Goal: Task Accomplishment & Management: Manage account settings

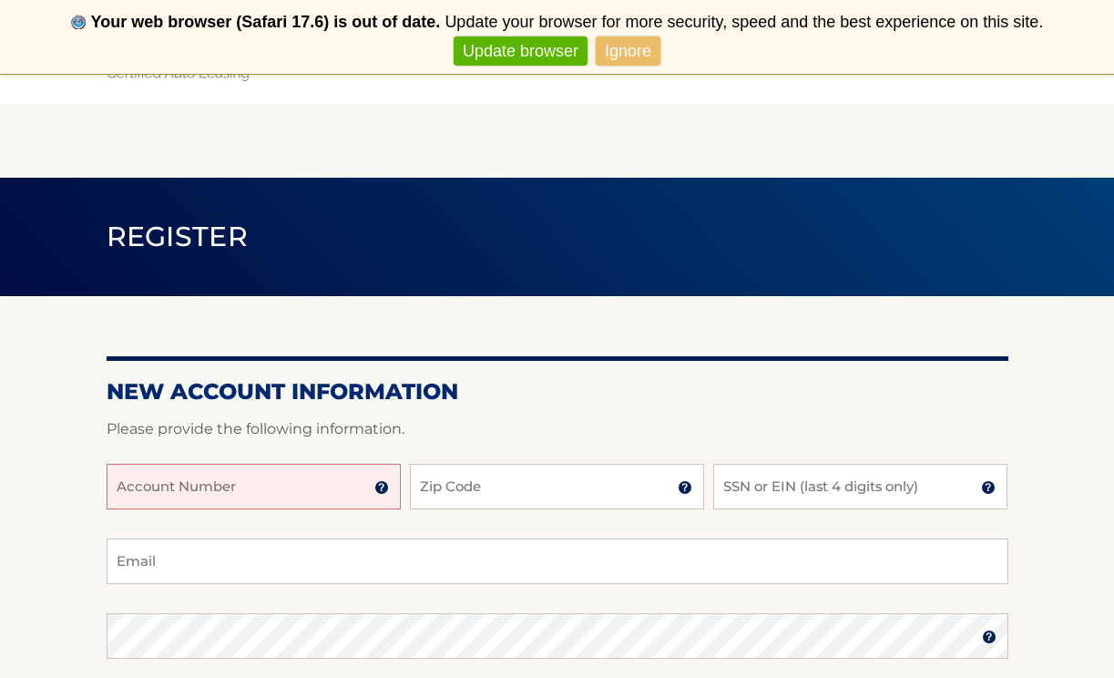
click at [233, 491] on input "Account Number" at bounding box center [254, 487] width 294 height 46
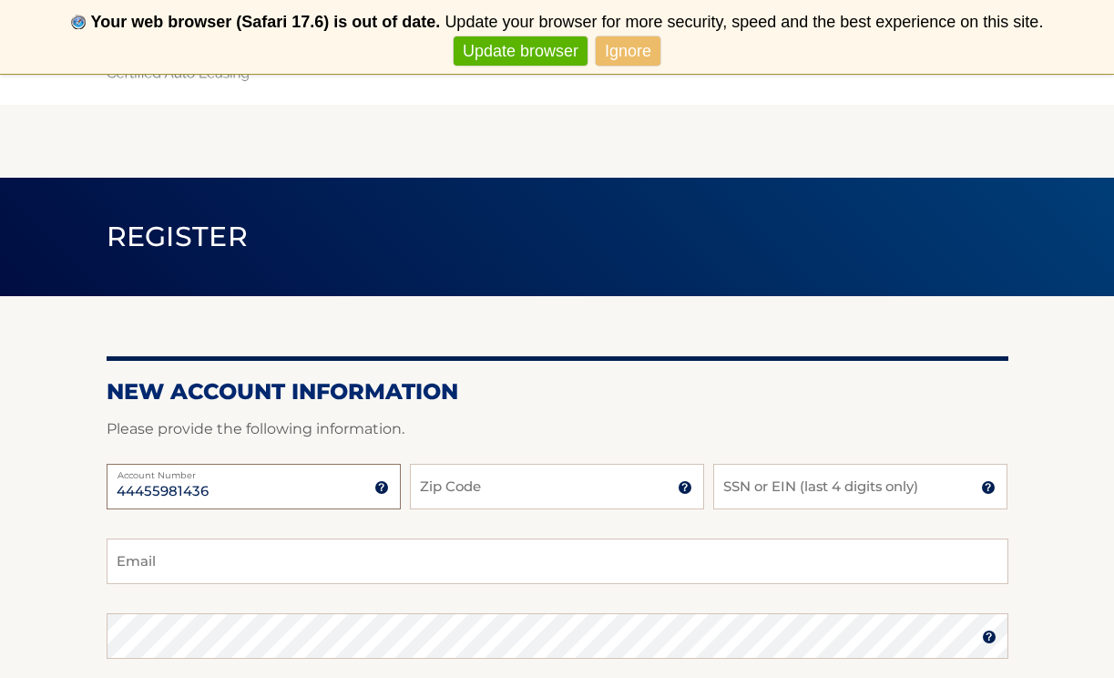
type input "44455981436"
type input "15601"
click at [866, 486] on input "SSN or EIN (last 4 digits only)" at bounding box center [860, 487] width 294 height 46
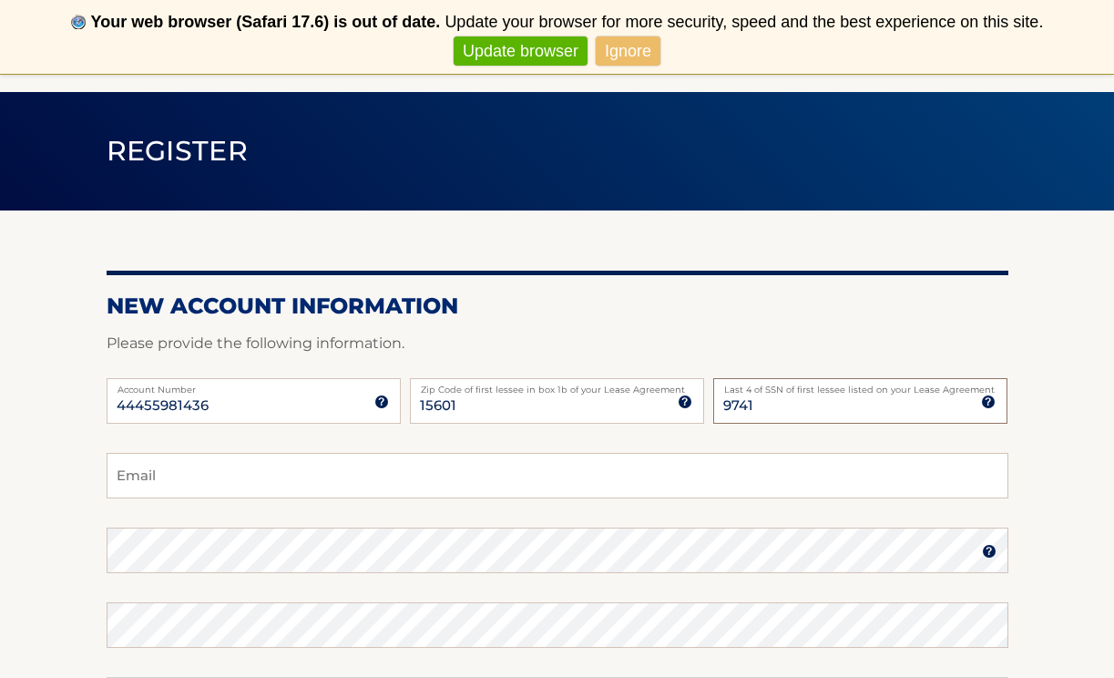
scroll to position [92, 0]
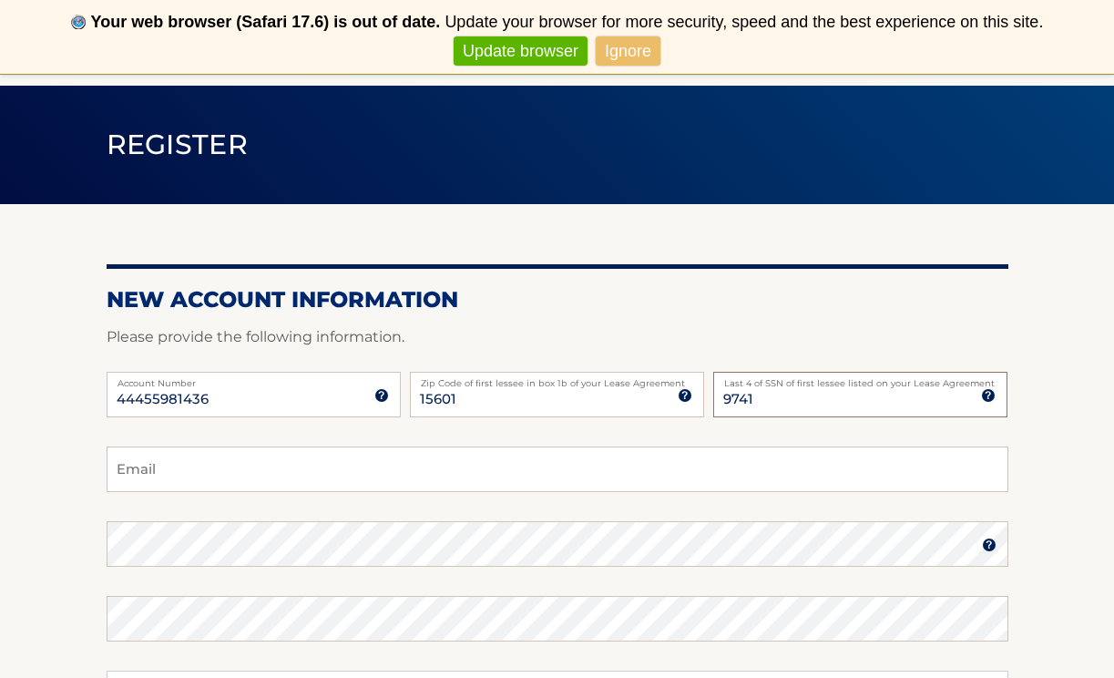
type input "9741"
type input "marlachivers@icloud.com"
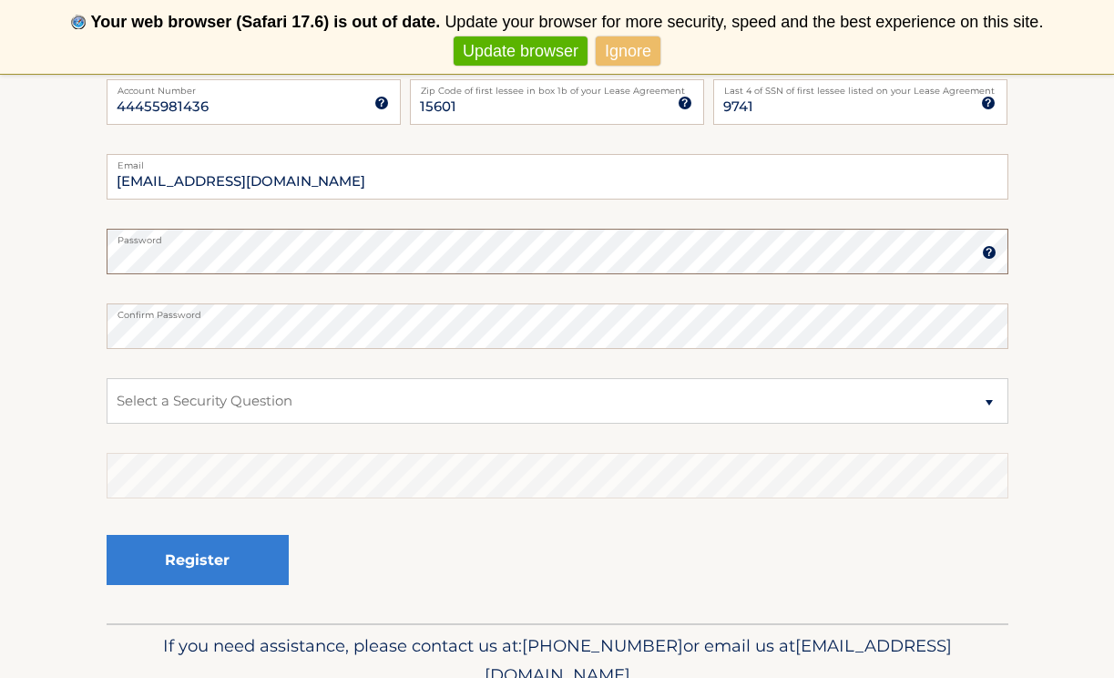
scroll to position [385, 0]
select select "3"
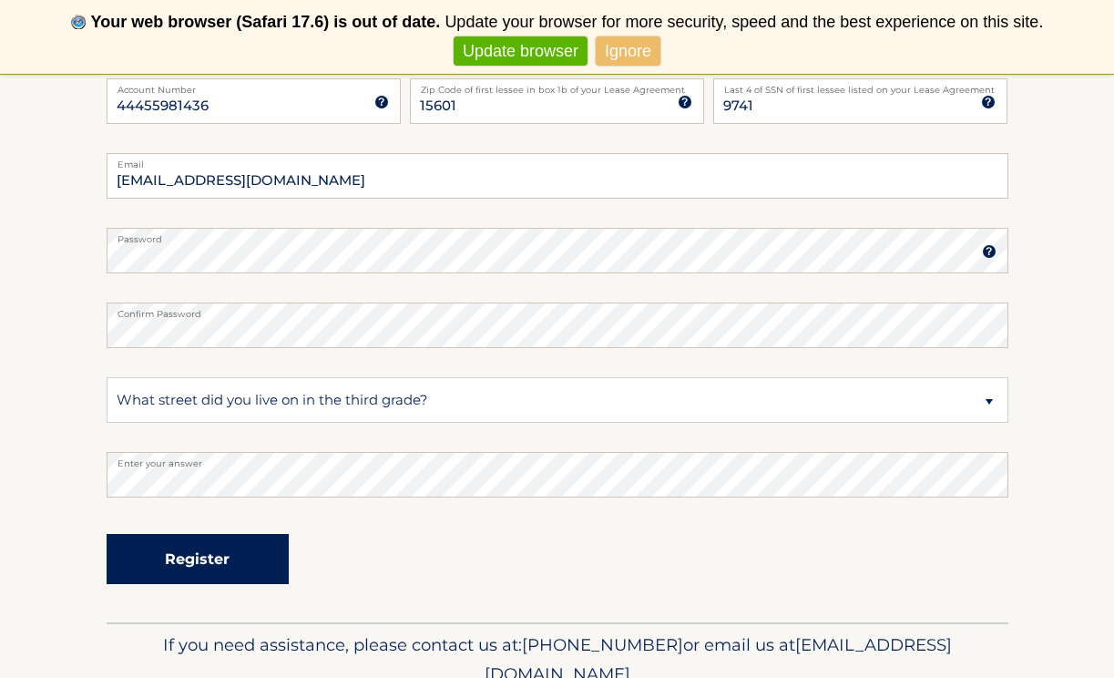
click at [193, 562] on button "Register" at bounding box center [198, 559] width 182 height 50
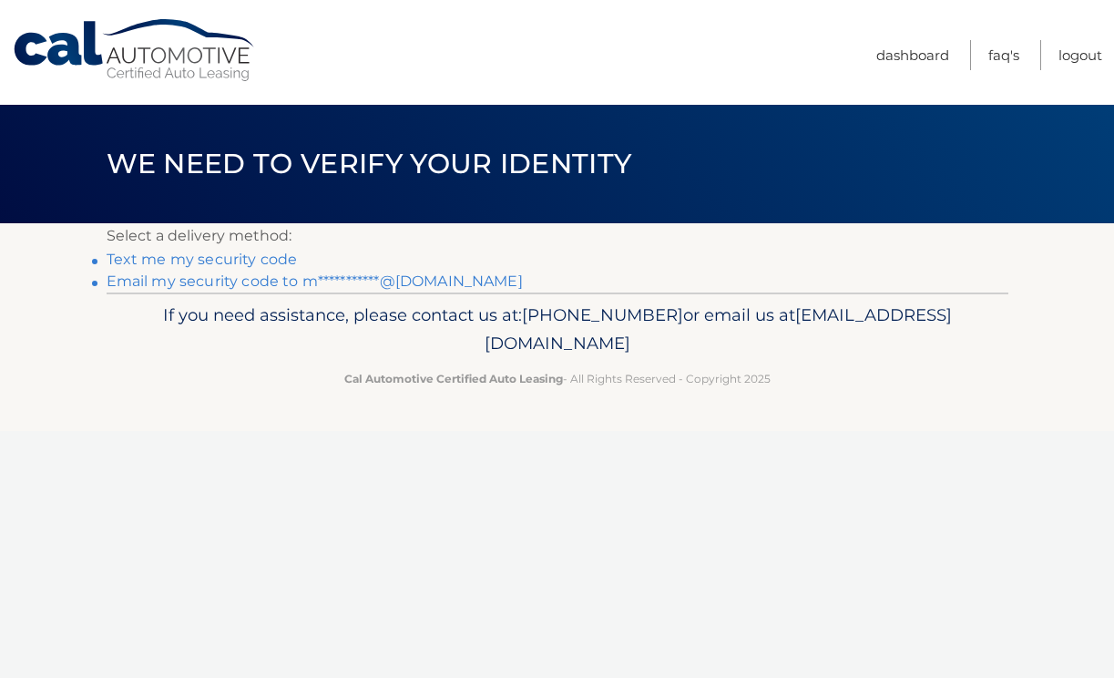
click at [264, 259] on link "Text me my security code" at bounding box center [202, 259] width 191 height 17
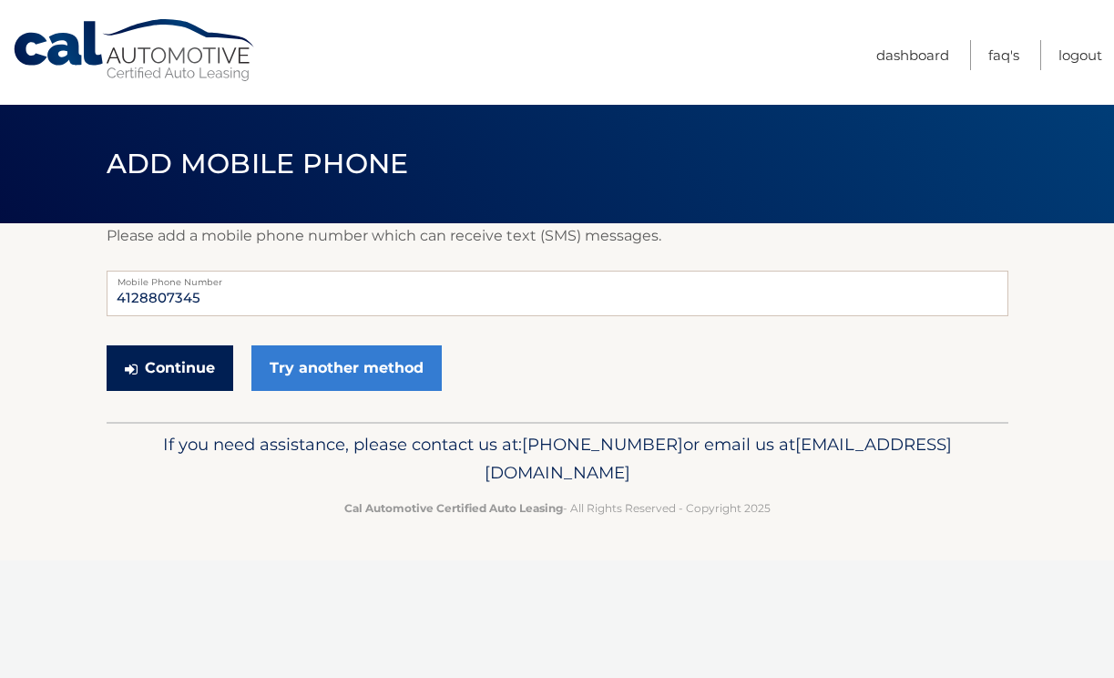
click at [173, 371] on button "Continue" at bounding box center [170, 368] width 127 height 46
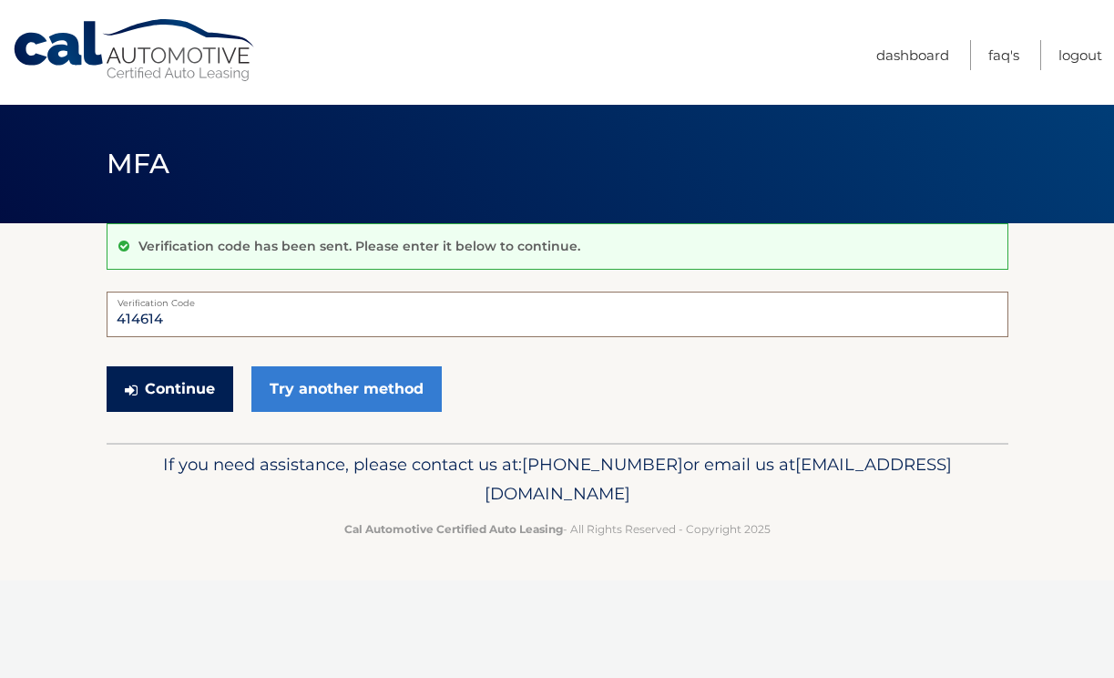
type input "414614"
click at [182, 401] on button "Continue" at bounding box center [170, 389] width 127 height 46
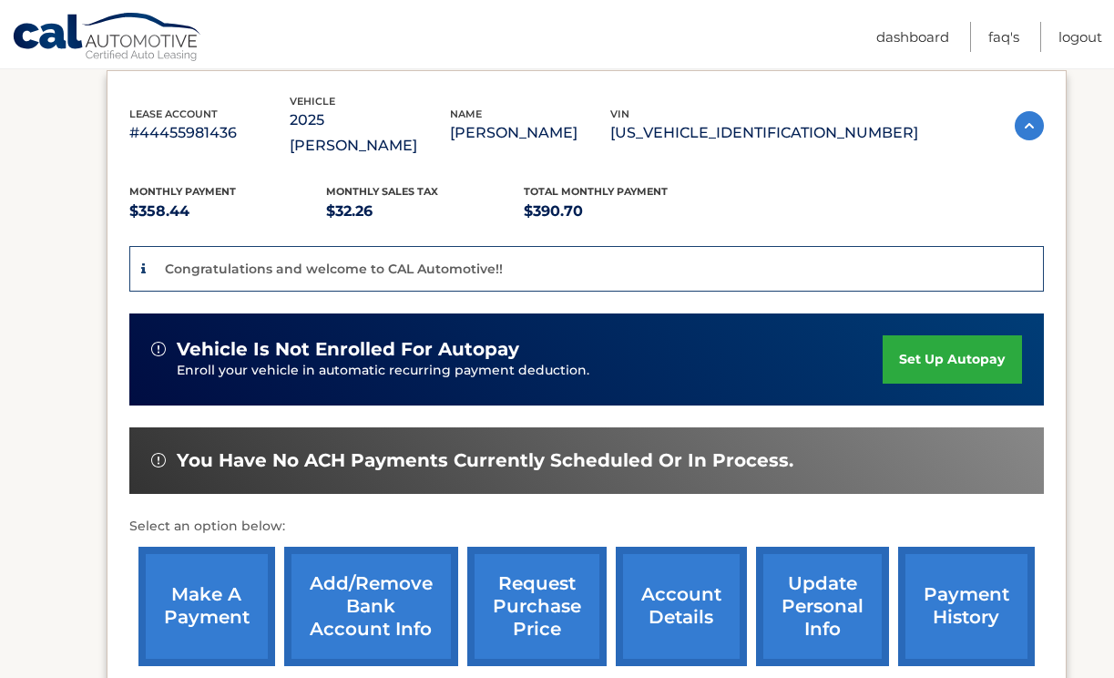
scroll to position [313, 0]
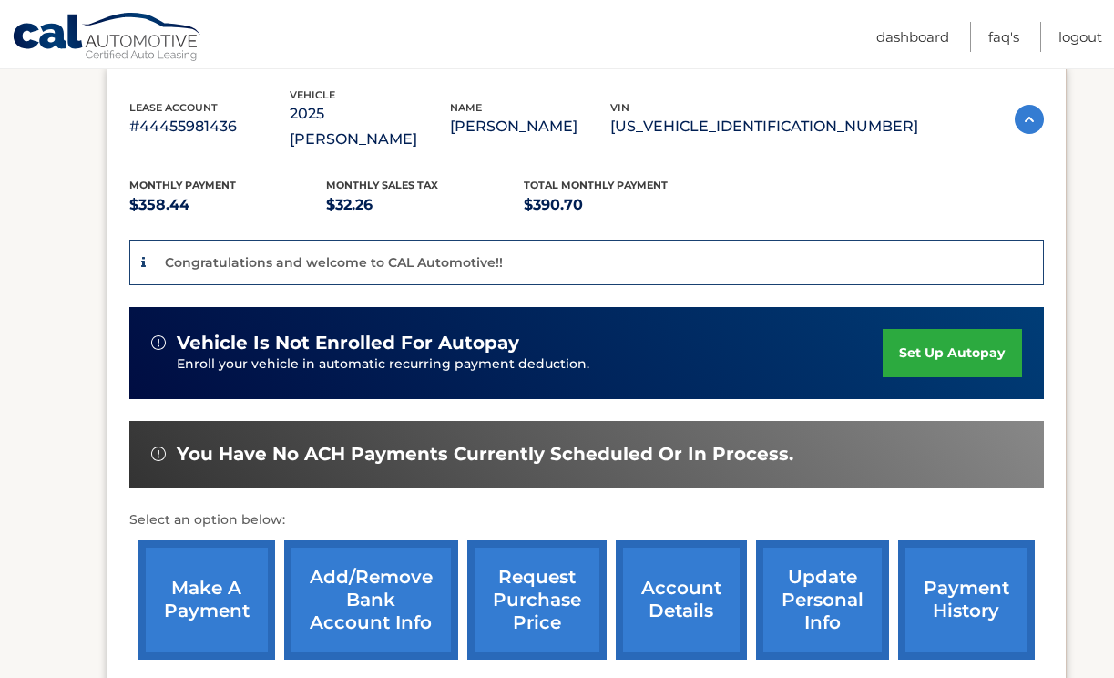
click at [947, 330] on link "set up autopay" at bounding box center [952, 353] width 138 height 48
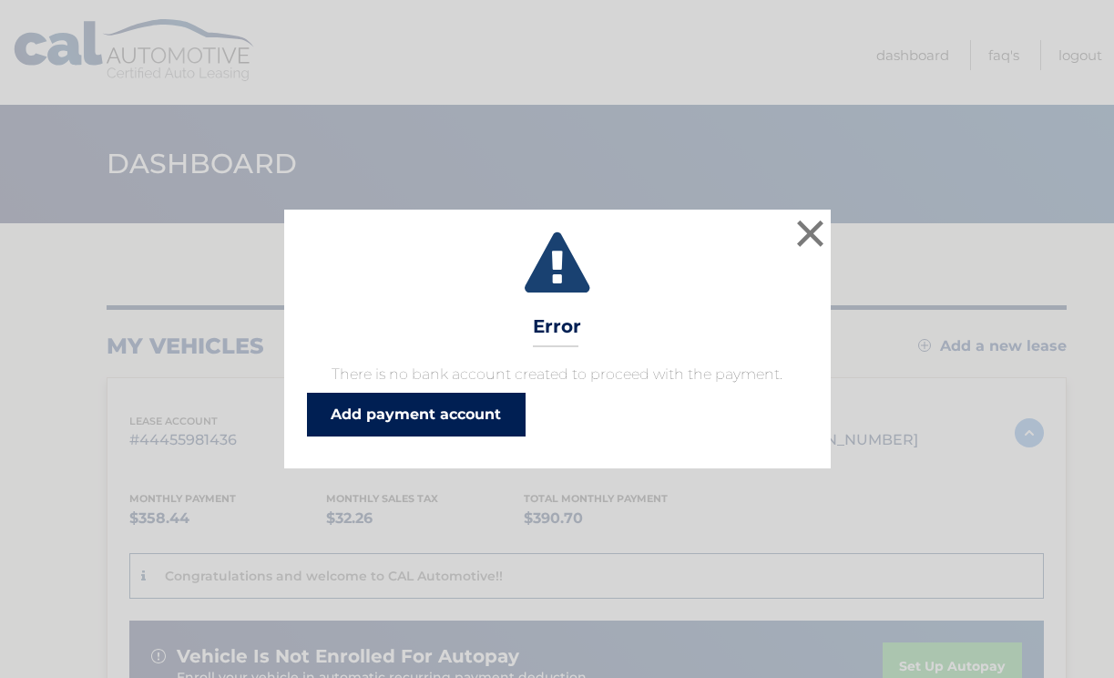
click at [470, 415] on link "Add payment account" at bounding box center [416, 415] width 219 height 44
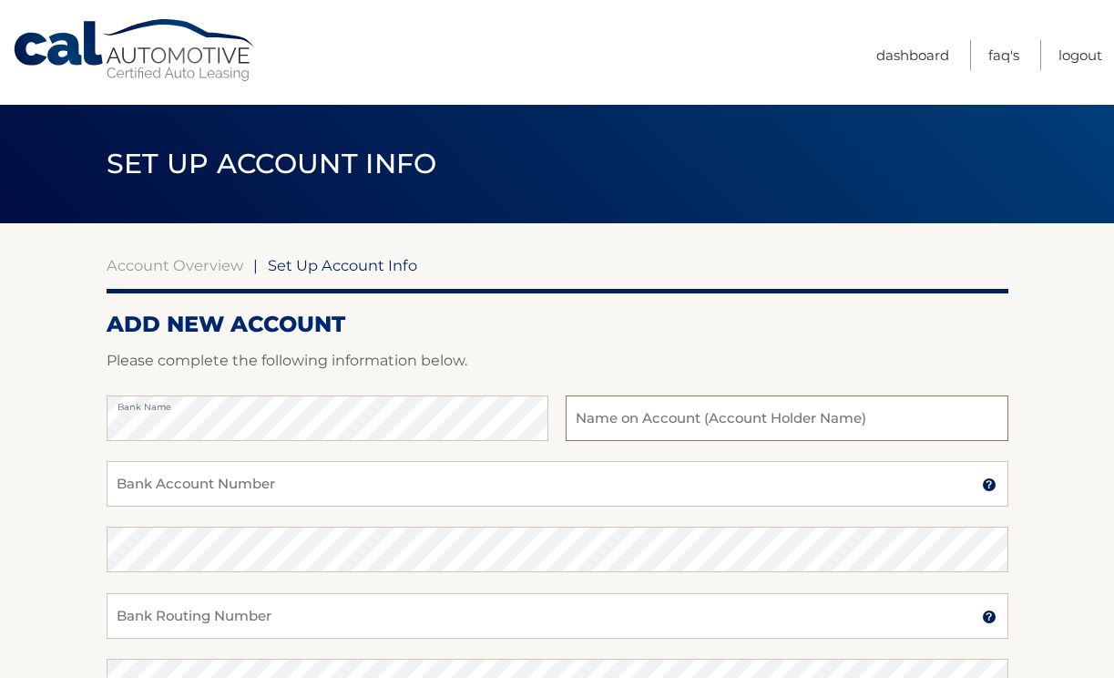
click at [691, 415] on input "text" at bounding box center [787, 418] width 442 height 46
type input "Marla K Chivers"
click at [383, 496] on input "Bank Account Number" at bounding box center [558, 484] width 902 height 46
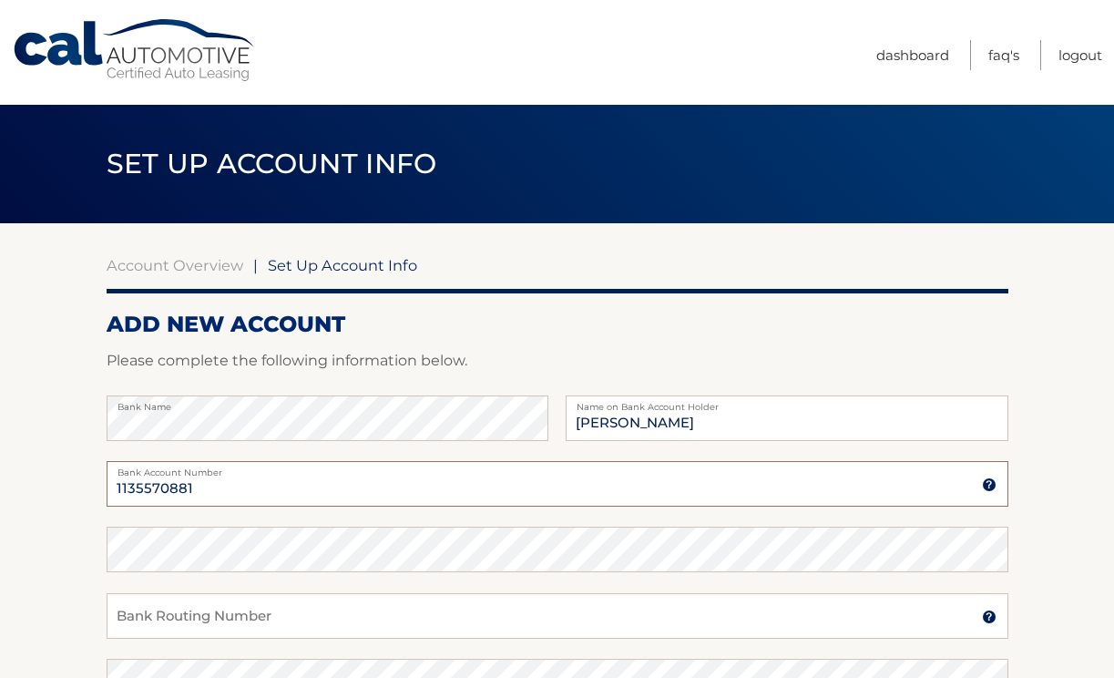
type input "1135570881"
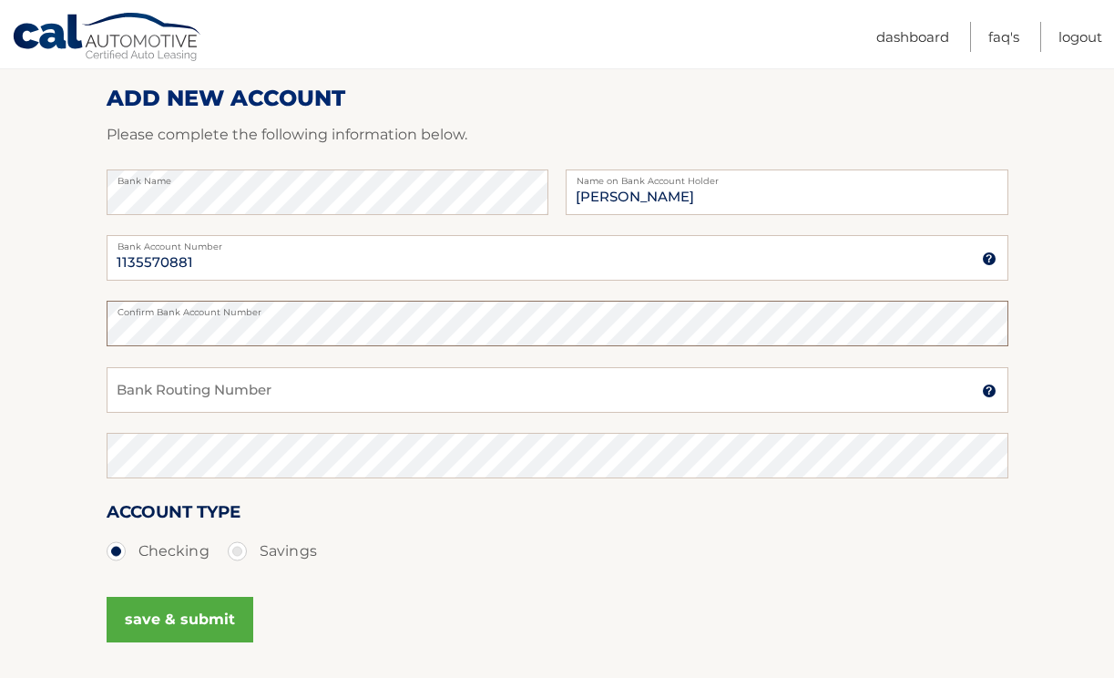
scroll to position [269, 0]
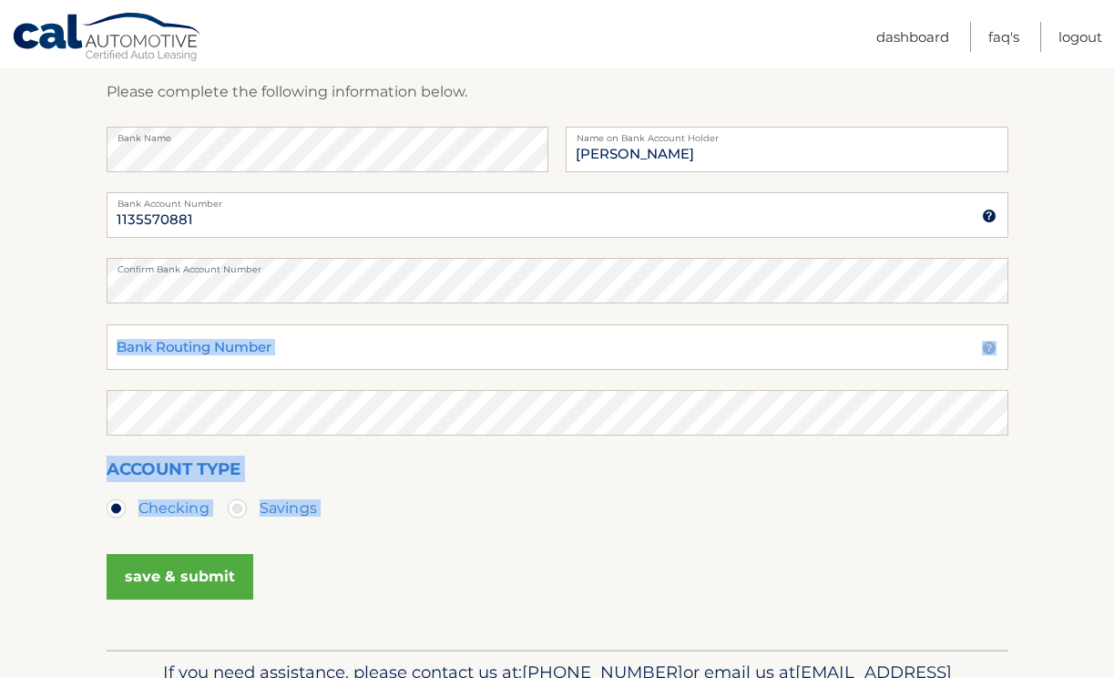
drag, startPoint x: 445, startPoint y: 556, endPoint x: 417, endPoint y: 343, distance: 214.1
click at [417, 343] on fieldset "Bank Name Marla K Chivers Name on Bank Account Holder 1135570881 Bank Account N…" at bounding box center [558, 389] width 902 height 524
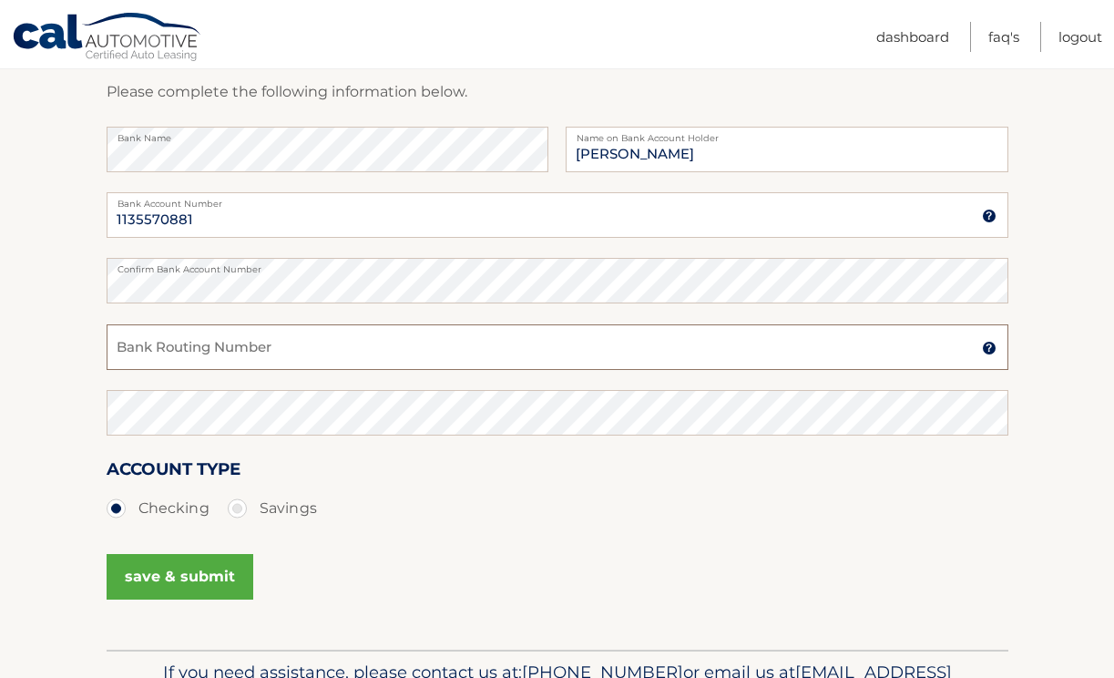
click at [417, 343] on input "Bank Routing Number" at bounding box center [558, 347] width 902 height 46
type input "043000096"
click at [186, 584] on button "save & submit" at bounding box center [180, 577] width 147 height 46
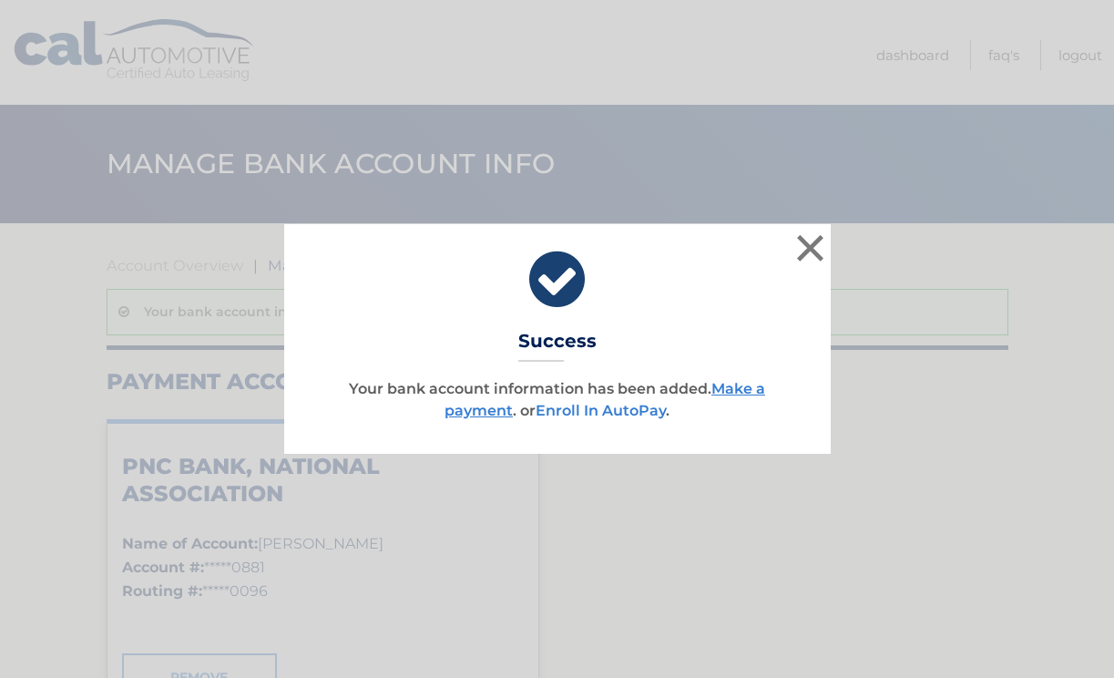
click at [604, 414] on link "Enroll In AutoPay" at bounding box center [601, 410] width 130 height 17
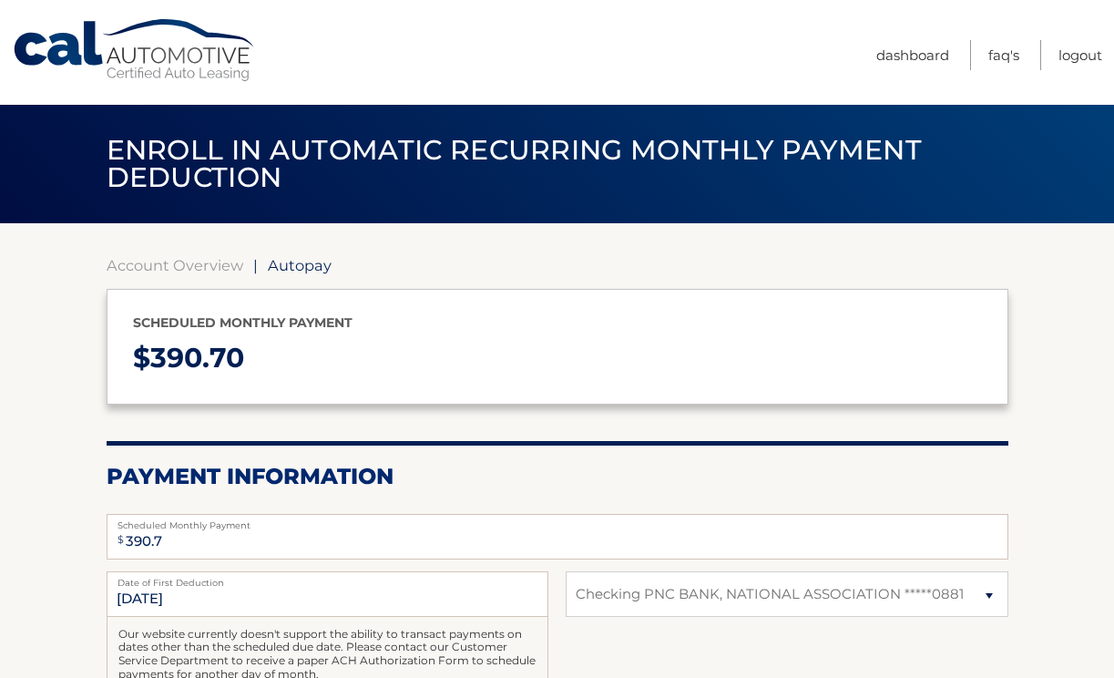
select select "YmY1MzA3MGQtOTY5Ni00ZjdlLTk1NTQtMTI0ODg4ZTMxM2Fm"
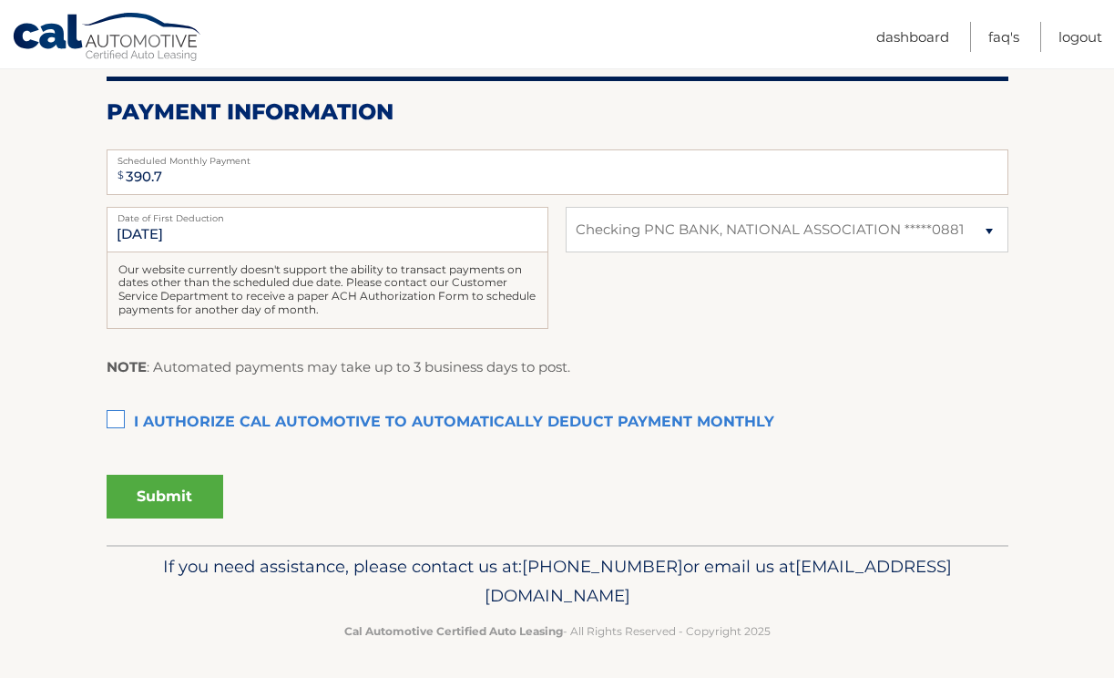
scroll to position [363, 0]
click at [118, 414] on label "I authorize cal automotive to automatically deduct payment monthly This checkbo…" at bounding box center [558, 423] width 902 height 36
click at [0, 0] on input "I authorize cal automotive to automatically deduct payment monthly This checkbo…" at bounding box center [0, 0] width 0 height 0
click at [145, 495] on button "Submit" at bounding box center [165, 498] width 117 height 44
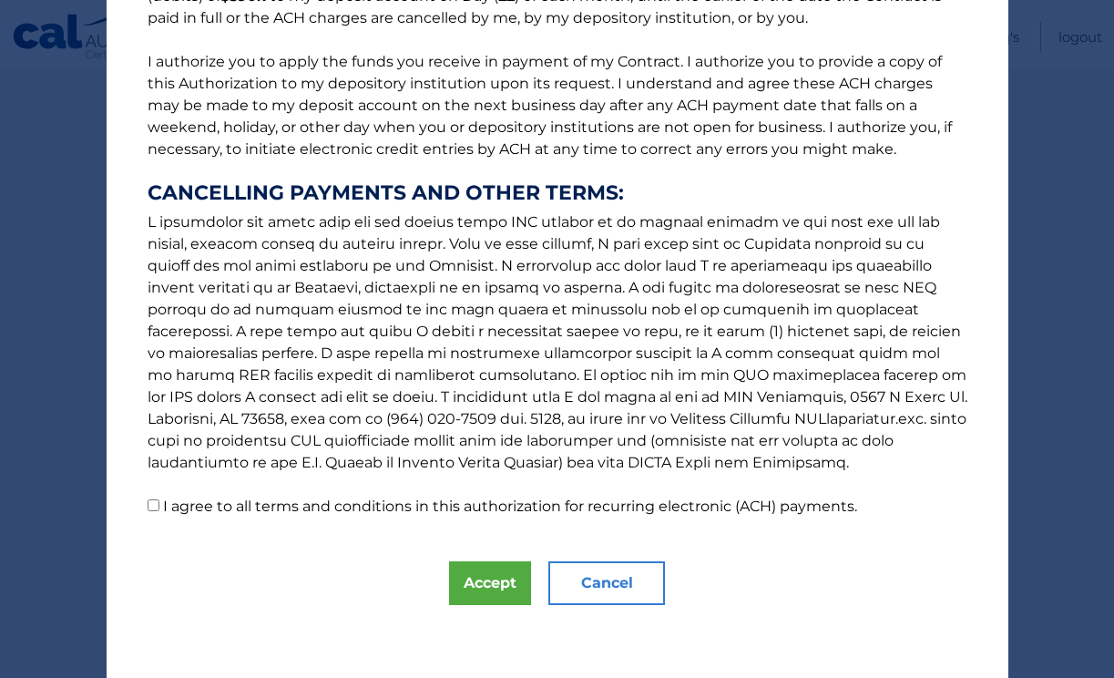
scroll to position [205, 0]
click at [151, 509] on input "I agree to all terms and conditions in this authorization for recurring electro…" at bounding box center [154, 505] width 12 height 12
checkbox input "true"
click at [512, 582] on button "Accept" at bounding box center [490, 583] width 82 height 44
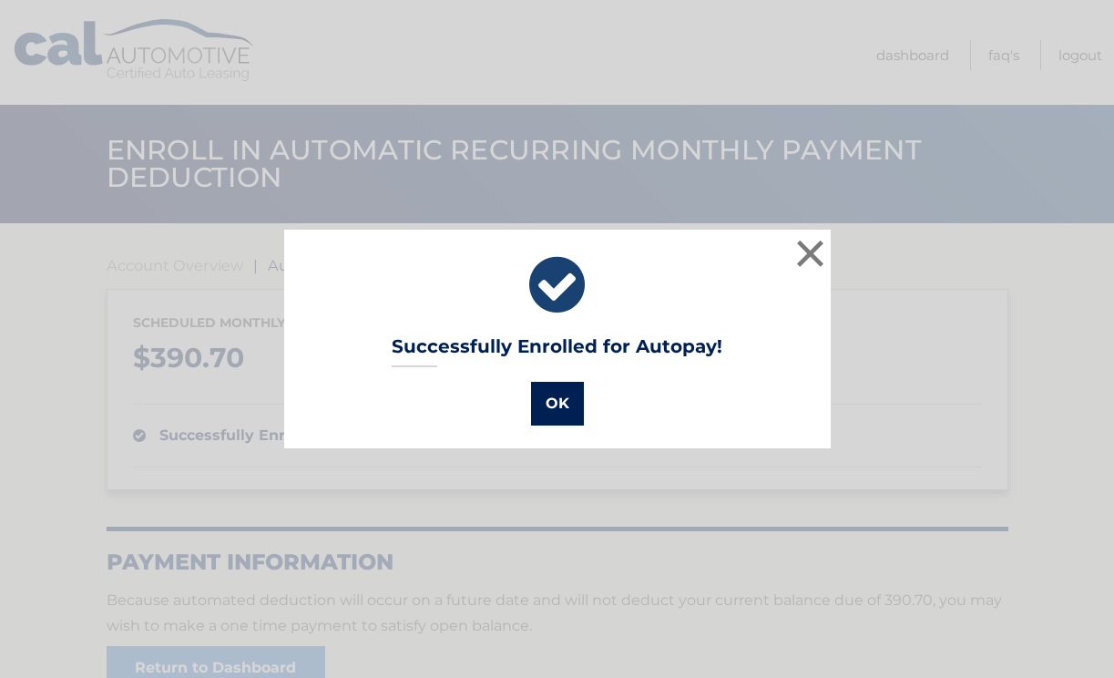
click at [563, 391] on button "OK" at bounding box center [557, 404] width 53 height 44
